Goal: Register for event/course

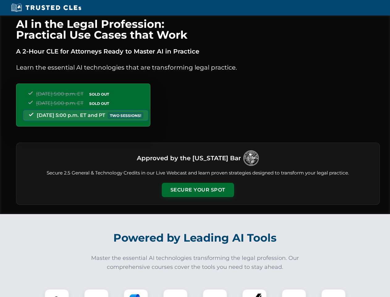
click at [198, 190] on button "Secure Your Spot" at bounding box center [198, 190] width 72 height 14
click at [57, 293] on img at bounding box center [57, 301] width 18 height 18
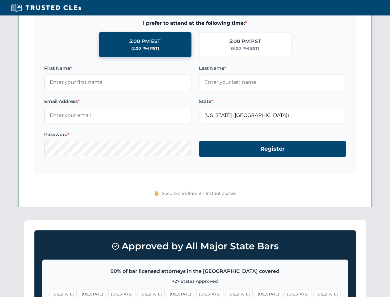
click at [226, 293] on span "[US_STATE]" at bounding box center [239, 293] width 27 height 9
click at [285, 293] on span "[US_STATE]" at bounding box center [298, 293] width 27 height 9
